Goal: Information Seeking & Learning: Understand process/instructions

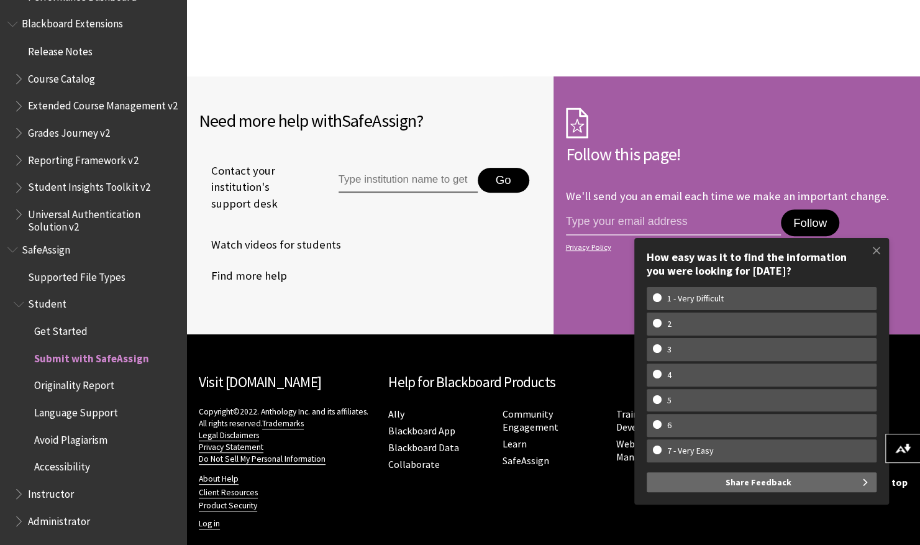
scroll to position [2945, 0]
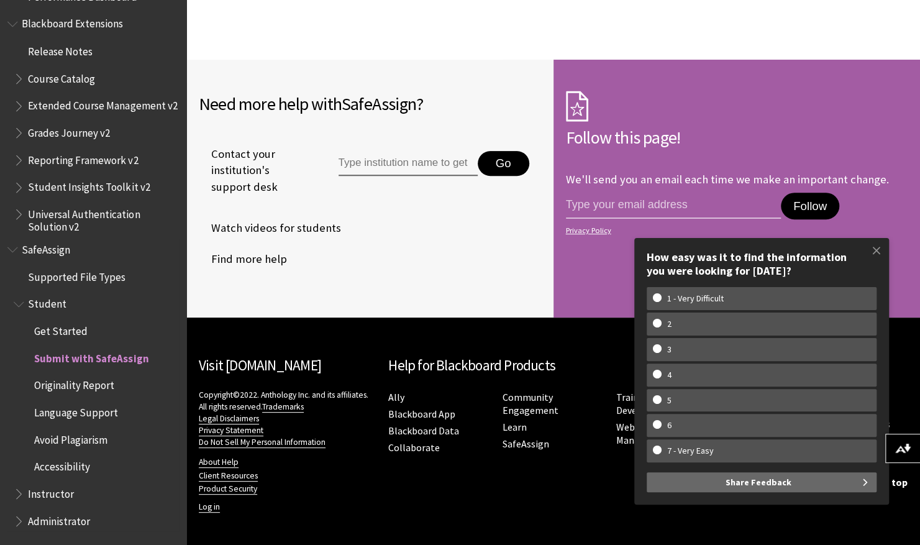
click at [75, 388] on span "Originality Report" at bounding box center [74, 383] width 80 height 17
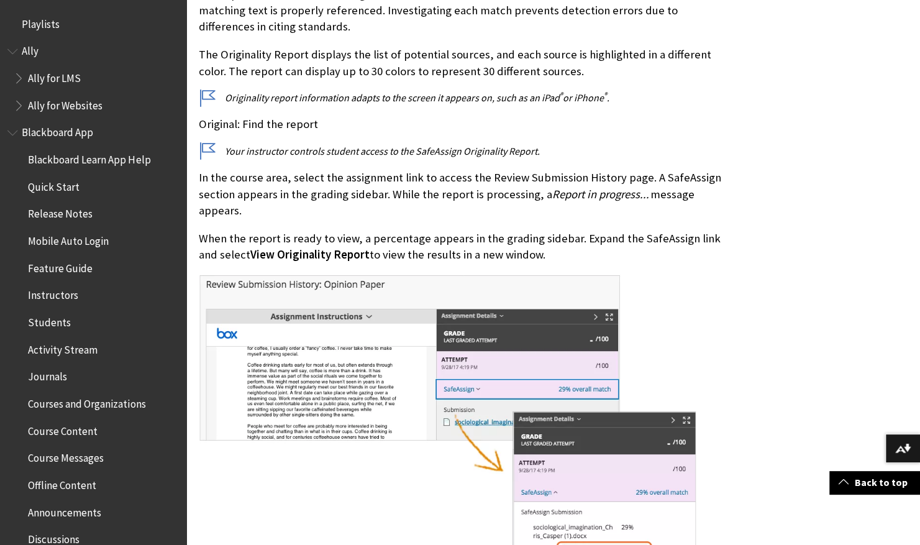
scroll to position [1346, 0]
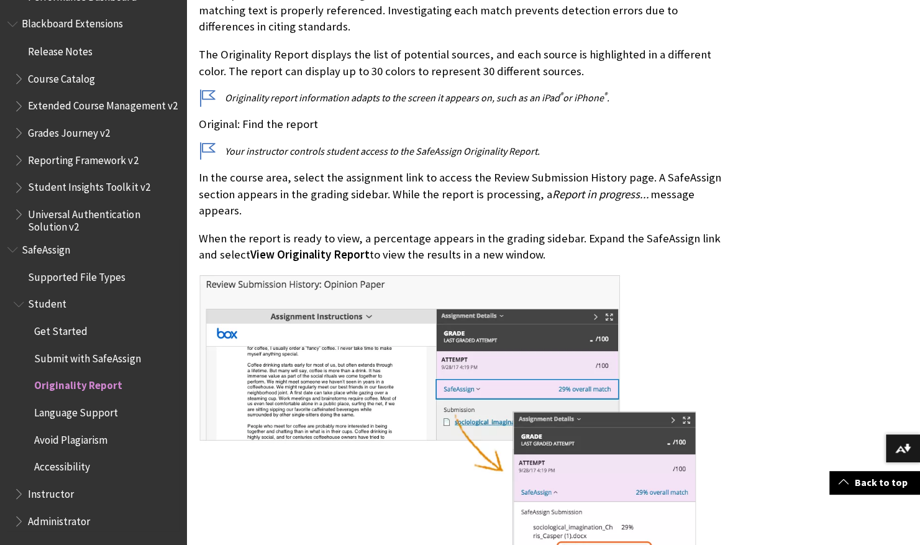
click at [130, 360] on span "Submit with SafeAssign" at bounding box center [87, 355] width 106 height 17
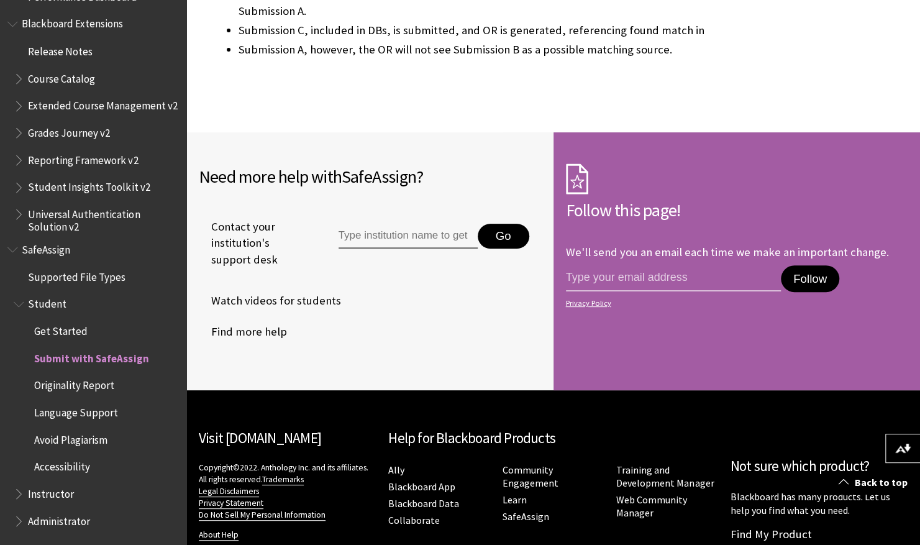
scroll to position [2872, 0]
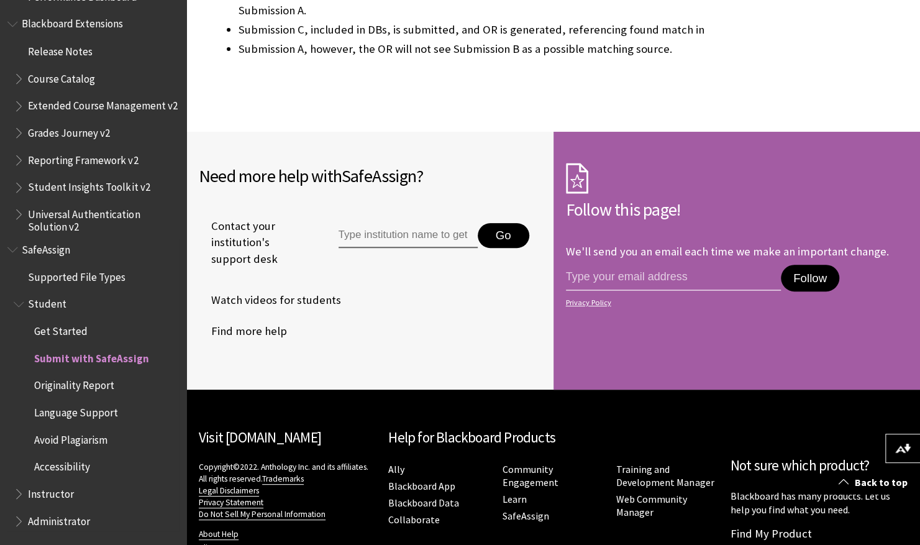
click at [78, 329] on span "Get Started" at bounding box center [60, 328] width 53 height 17
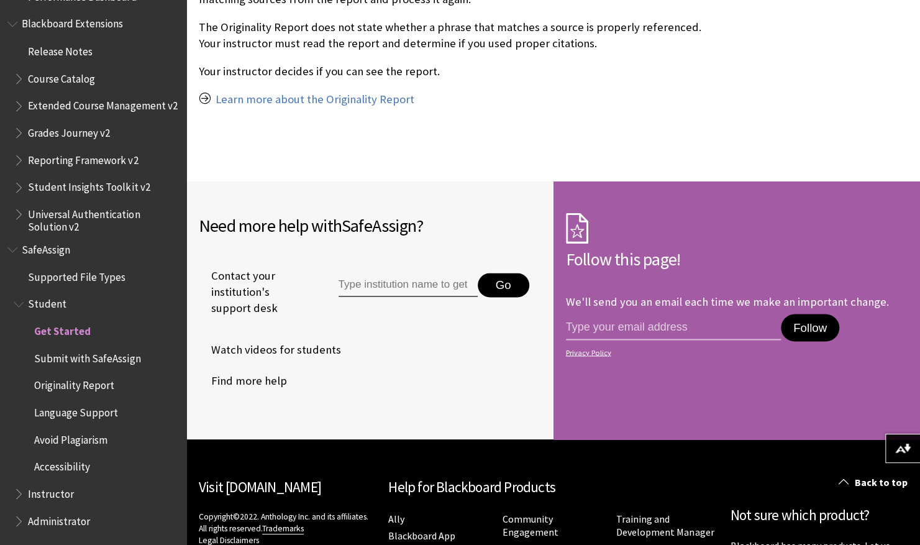
scroll to position [1078, 0]
